Goal: Information Seeking & Learning: Learn about a topic

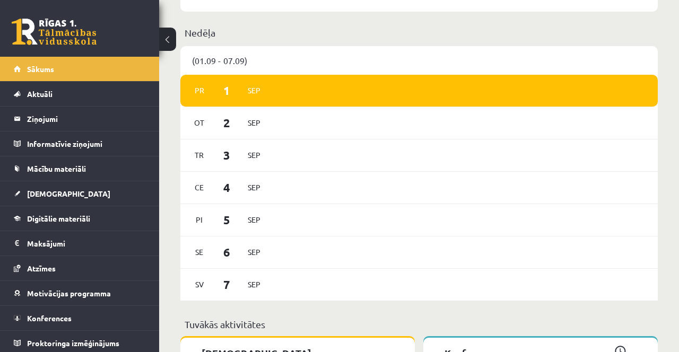
scroll to position [748, 0]
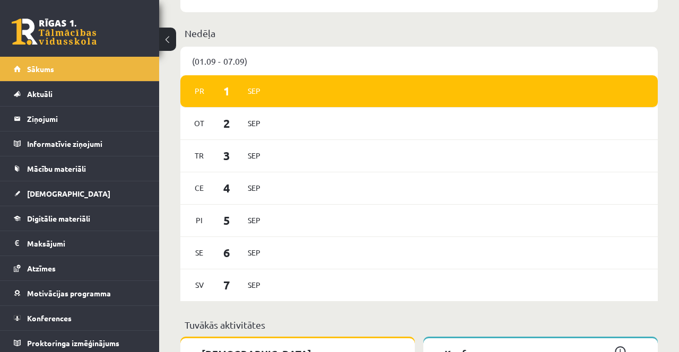
click at [449, 83] on div "[DATE]" at bounding box center [418, 91] width 477 height 32
click at [450, 87] on div "[DATE]" at bounding box center [418, 91] width 477 height 32
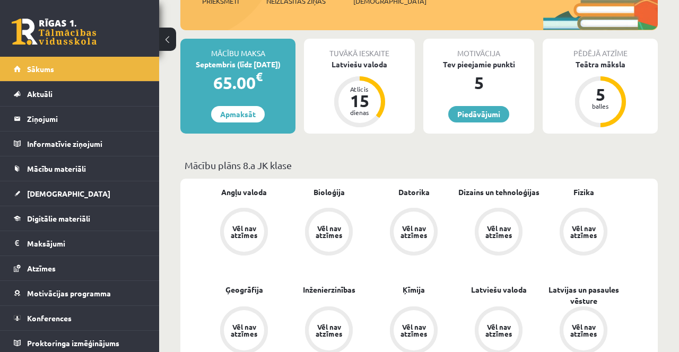
scroll to position [0, 0]
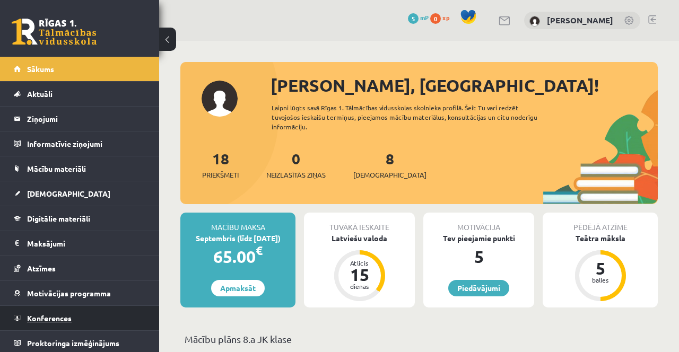
click at [57, 324] on link "Konferences" at bounding box center [80, 318] width 132 height 24
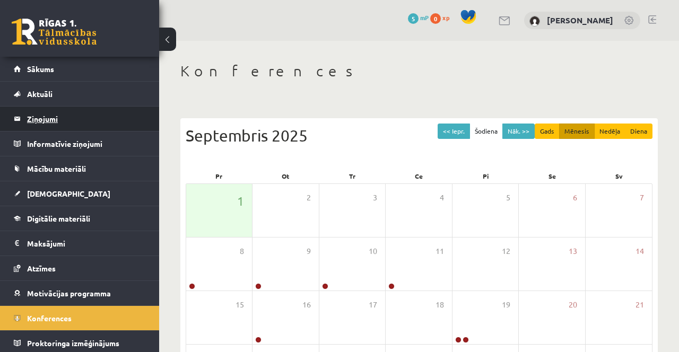
click at [56, 114] on legend "Ziņojumi 0" at bounding box center [86, 119] width 119 height 24
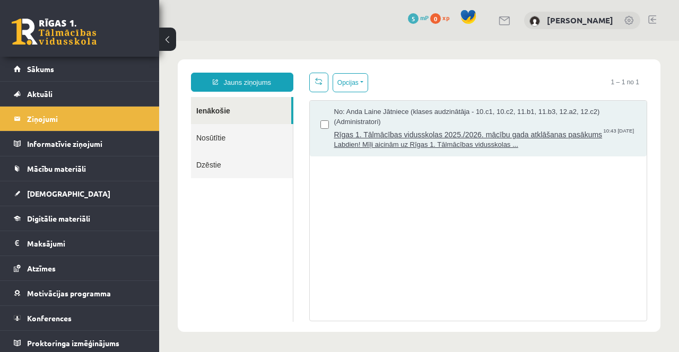
click at [456, 150] on span "Labdien! Mīļi aicinām uz Rīgas 1. Tālmācības vidusskolas ..." at bounding box center [485, 145] width 302 height 10
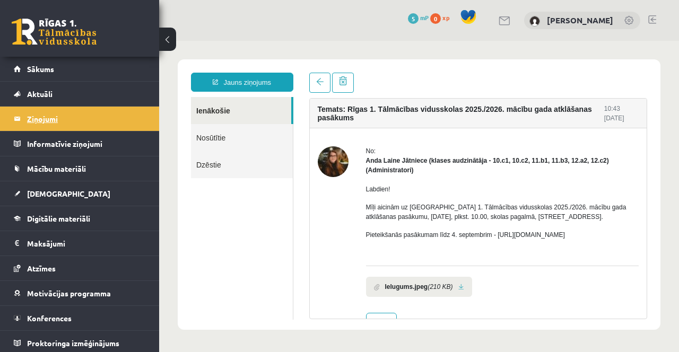
click at [43, 125] on legend "Ziņojumi 0" at bounding box center [86, 119] width 119 height 24
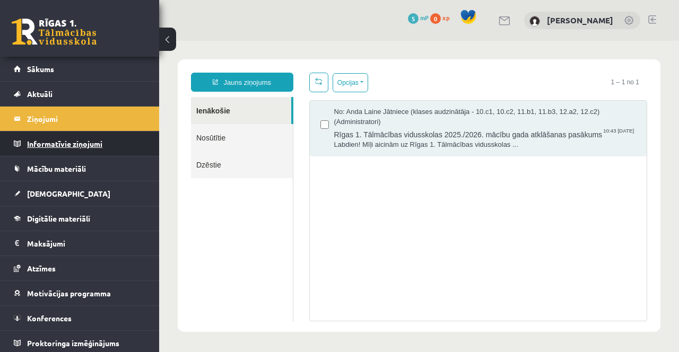
click at [95, 148] on legend "Informatīvie ziņojumi 0" at bounding box center [86, 144] width 119 height 24
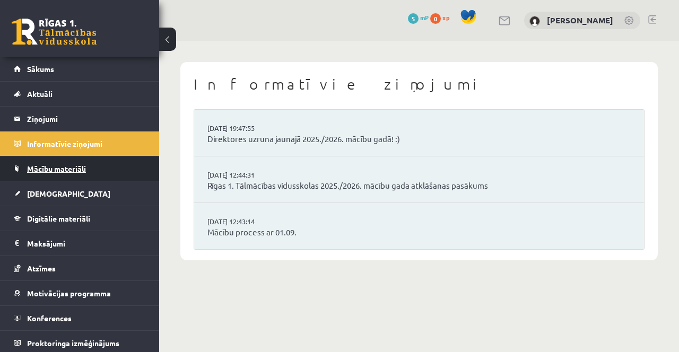
click at [84, 173] on link "Mācību materiāli" at bounding box center [80, 168] width 132 height 24
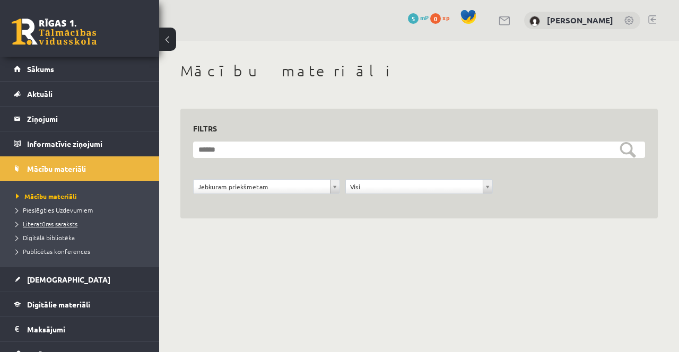
click at [91, 221] on link "Literatūras saraksts" at bounding box center [82, 224] width 133 height 10
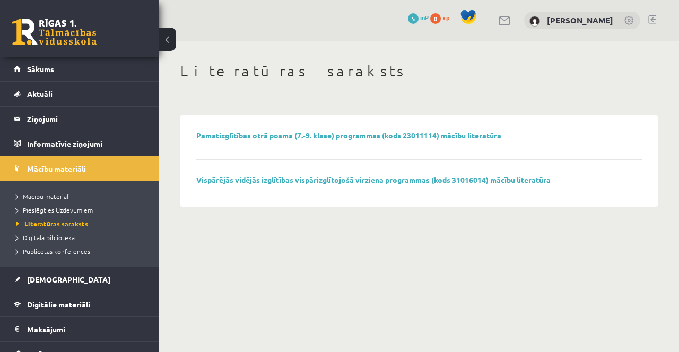
click at [78, 220] on span "Literatūras saraksts" at bounding box center [52, 224] width 72 height 8
click at [86, 212] on span "Pieslēgties Uzdevumiem" at bounding box center [54, 210] width 77 height 8
click at [80, 213] on span "Pieslēgties Uzdevumiem" at bounding box center [58, 210] width 84 height 8
click at [82, 167] on span "Mācību materiāli" at bounding box center [56, 169] width 59 height 10
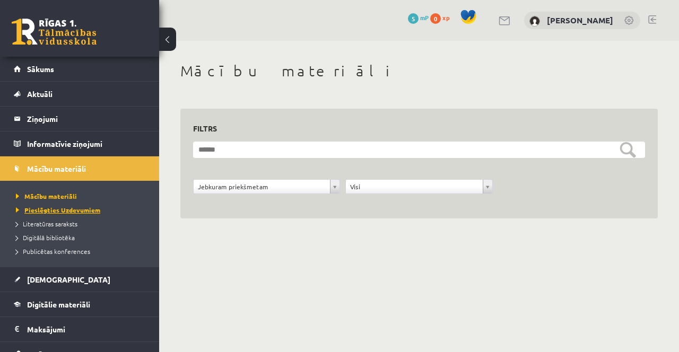
click at [84, 214] on link "Pieslēgties Uzdevumiem" at bounding box center [82, 210] width 133 height 10
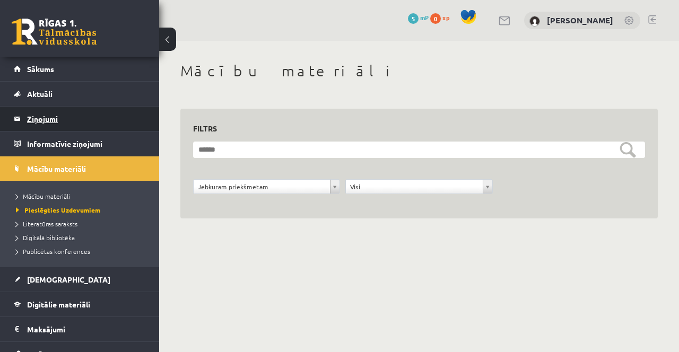
click at [65, 121] on legend "Ziņojumi 0" at bounding box center [86, 119] width 119 height 24
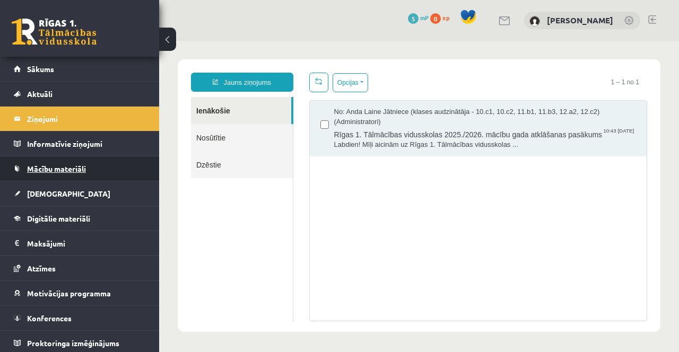
click at [81, 171] on span "Mācību materiāli" at bounding box center [56, 169] width 59 height 10
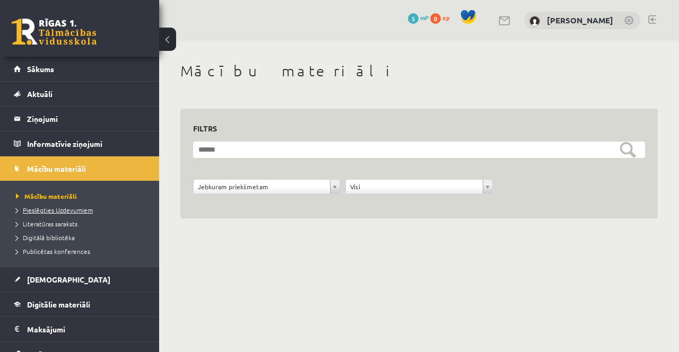
click at [84, 213] on span "Pieslēgties Uzdevumiem" at bounding box center [54, 210] width 77 height 8
